Goal: Check status: Check status

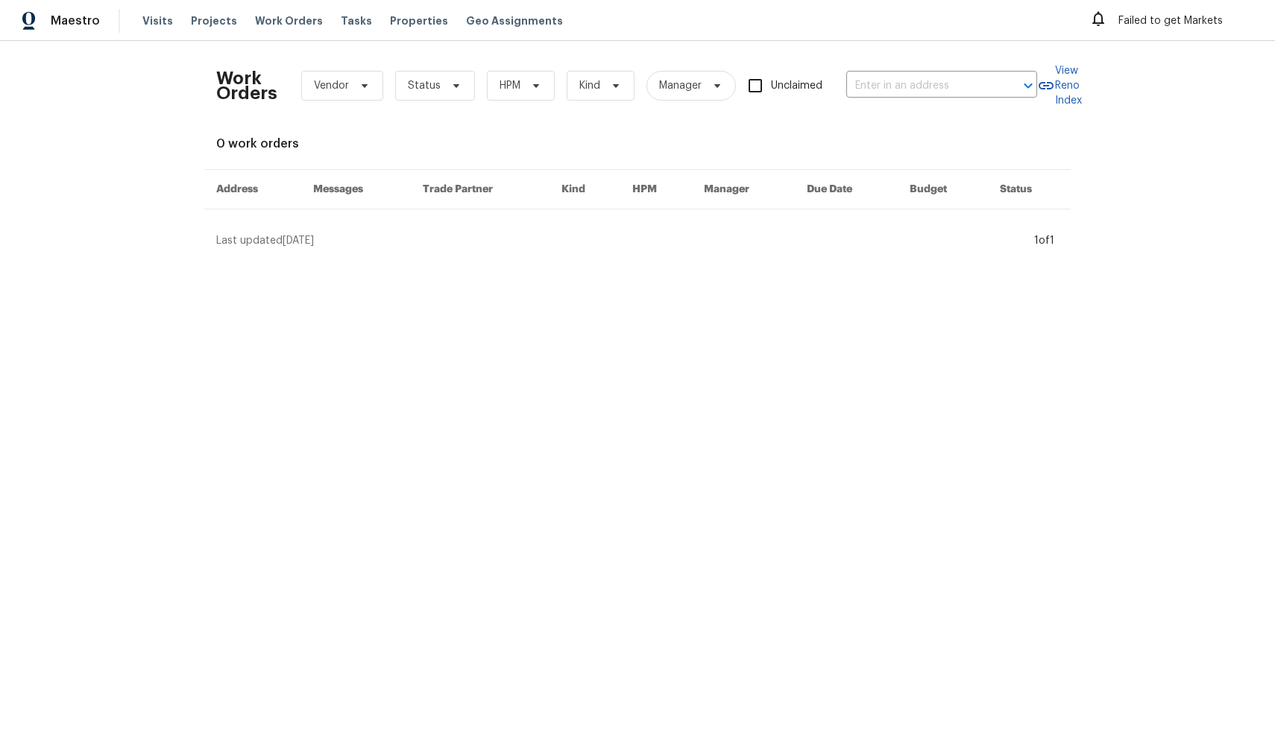
click at [1172, 22] on div "Failed to get Markets" at bounding box center [1170, 21] width 163 height 24
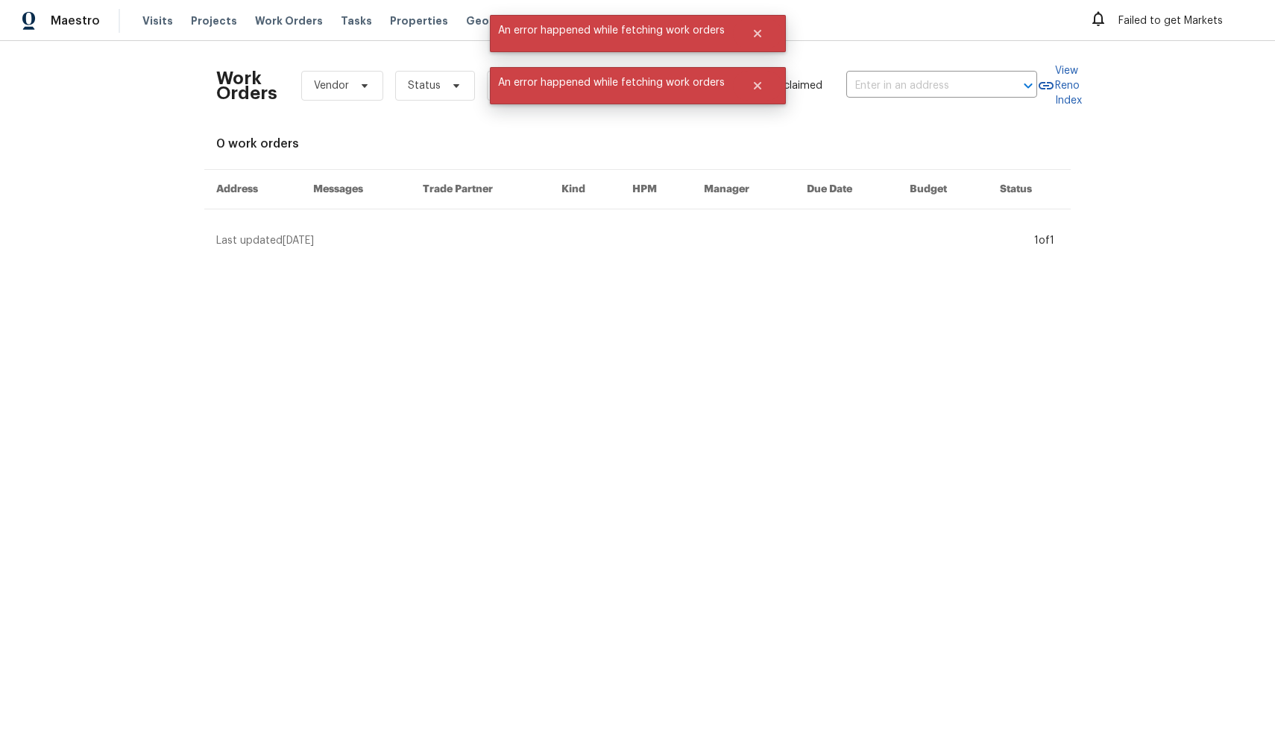
click at [1131, 16] on div "Failed to get Markets" at bounding box center [1170, 21] width 163 height 24
click at [27, 21] on img at bounding box center [28, 21] width 13 height 19
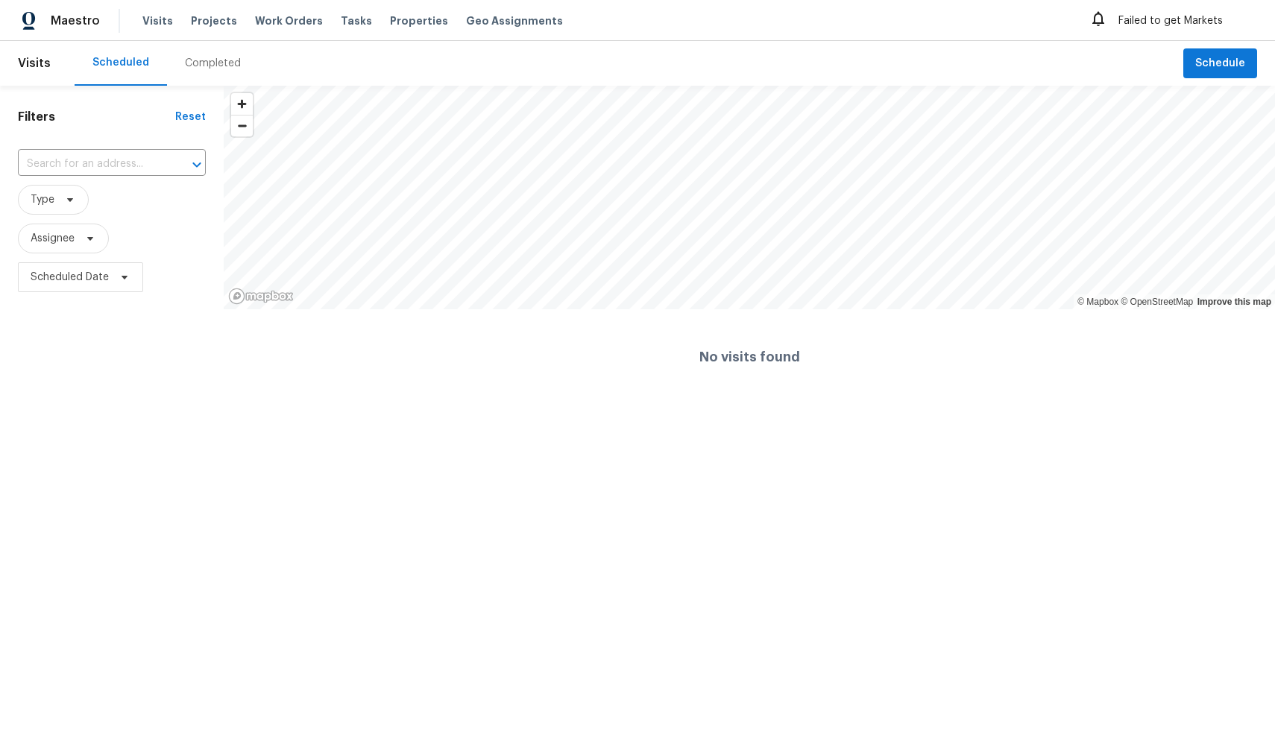
click at [49, 71] on header "Visits Scheduled Completed Schedule" at bounding box center [637, 63] width 1275 height 45
click at [27, 14] on img at bounding box center [28, 21] width 13 height 19
click at [1100, 26] on icon at bounding box center [1098, 19] width 18 height 18
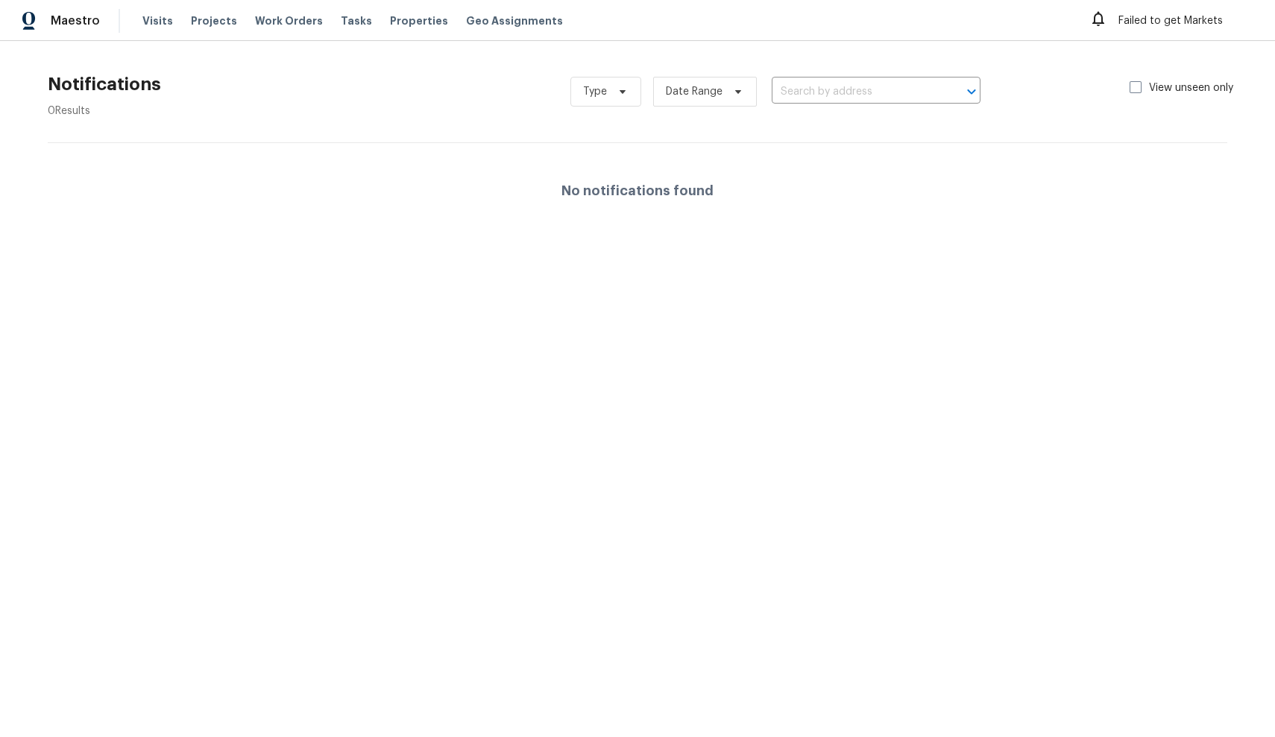
click at [1189, 32] on div "Failed to get Markets" at bounding box center [1170, 21] width 163 height 24
click at [1177, 23] on div "Failed to get Markets" at bounding box center [1170, 21] width 163 height 24
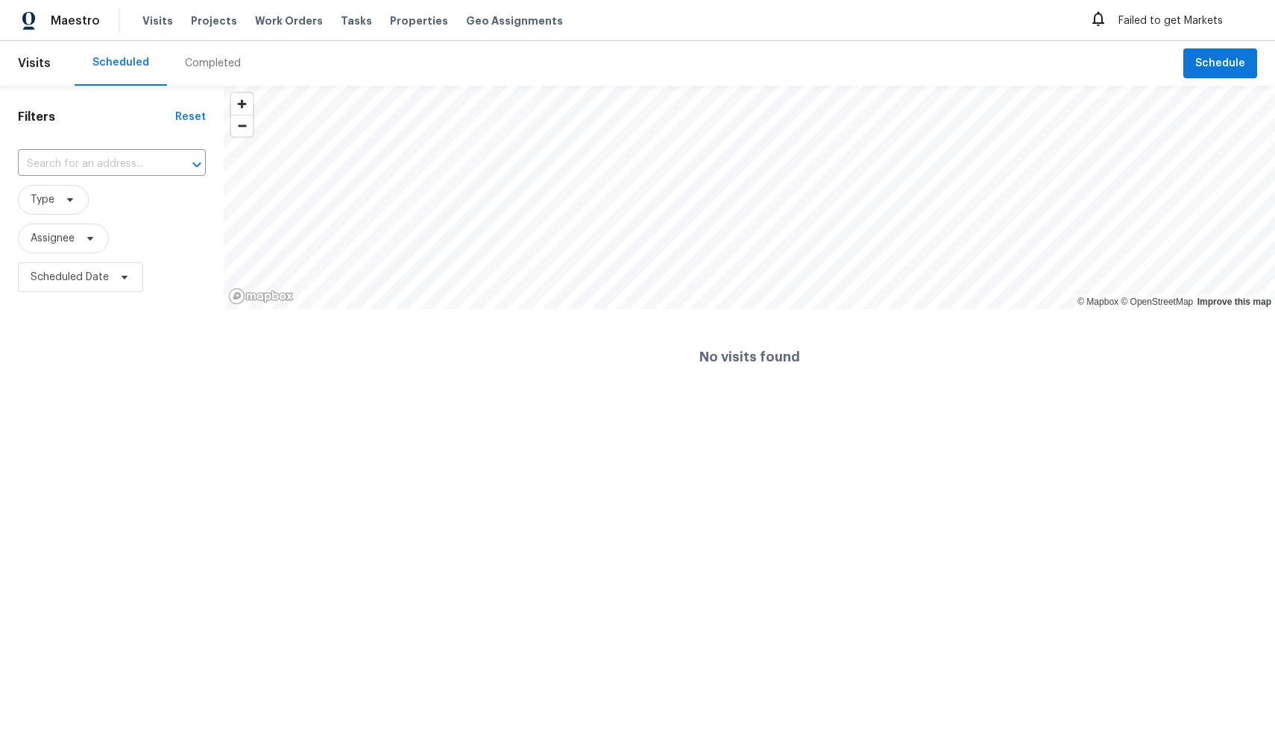
click at [211, 61] on div "Completed" at bounding box center [213, 63] width 56 height 15
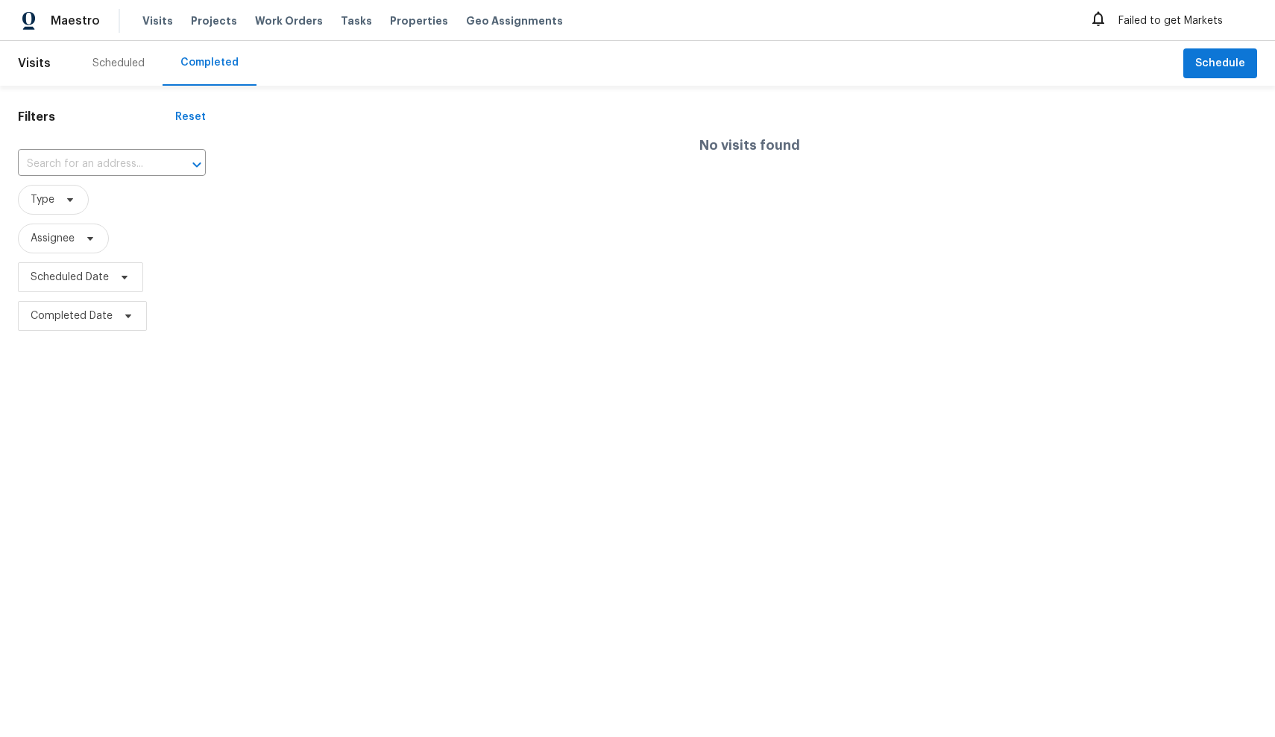
click at [1162, 26] on div "Failed to get Markets" at bounding box center [1170, 21] width 163 height 24
click at [1154, 16] on div "Failed to get Markets" at bounding box center [1170, 21] width 163 height 24
